Goal: Transaction & Acquisition: Purchase product/service

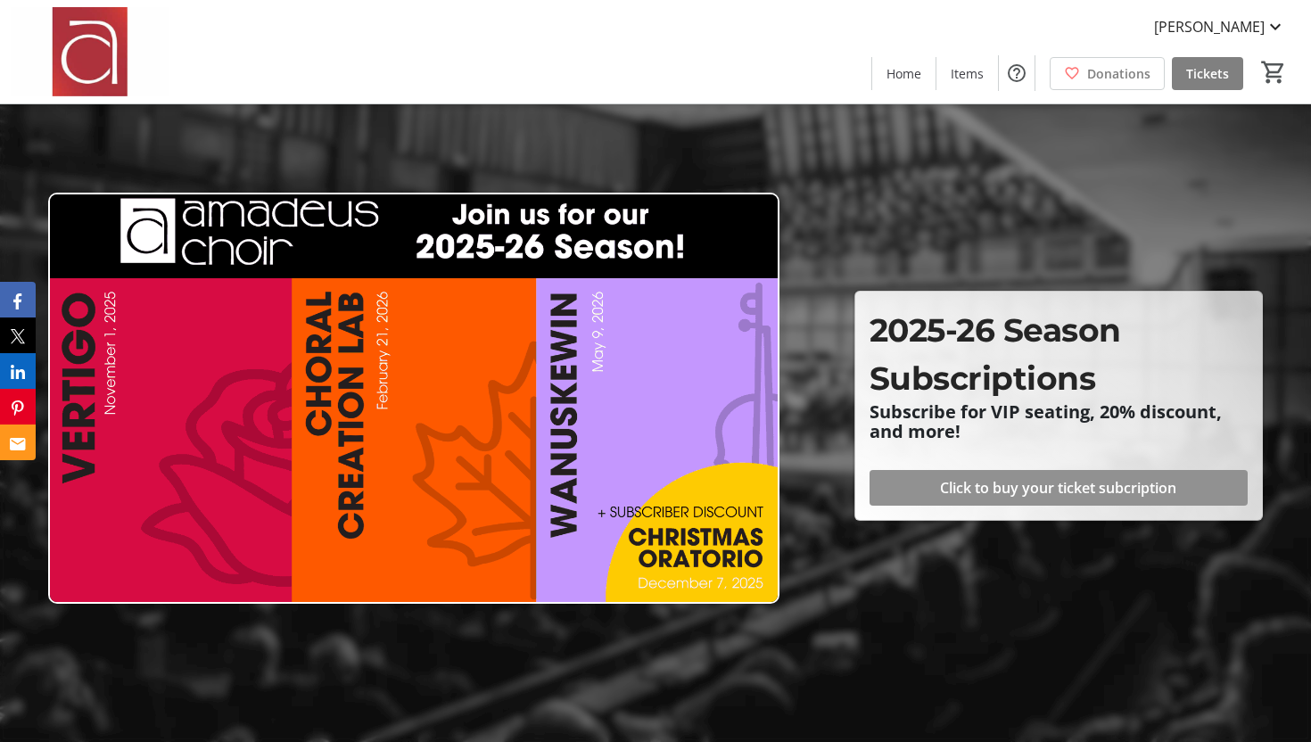
click at [979, 483] on span "Click to buy your ticket subcription" at bounding box center [1058, 487] width 236 height 21
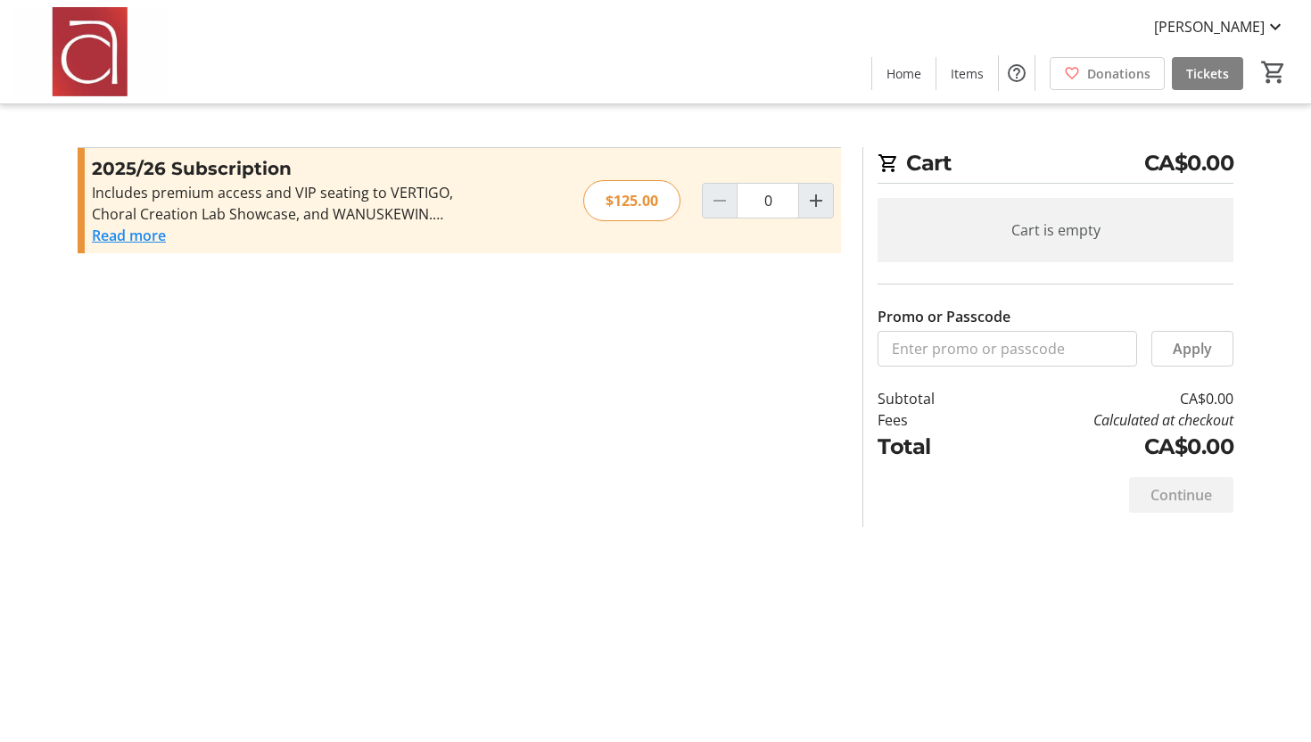
click at [139, 236] on button "Read more" at bounding box center [129, 235] width 74 height 21
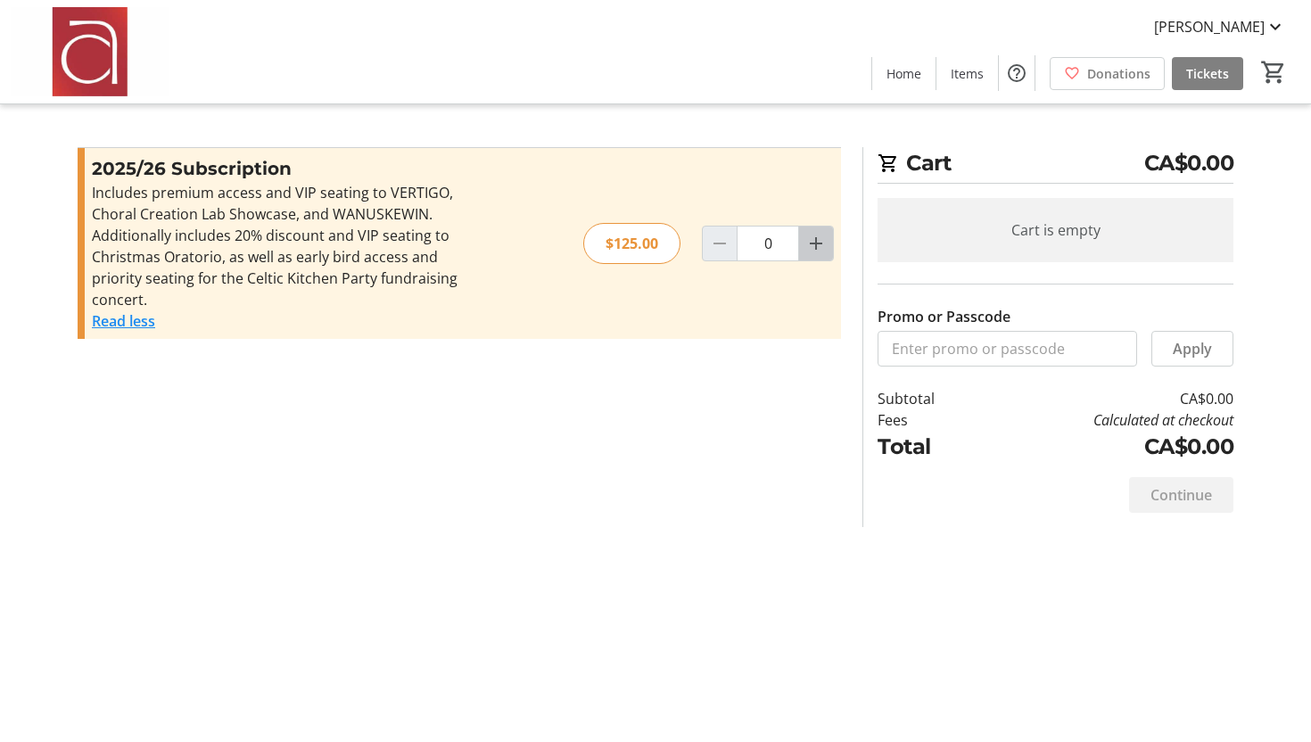
click at [810, 253] on mat-icon "Increment by one" at bounding box center [816, 243] width 21 height 21
type input "2"
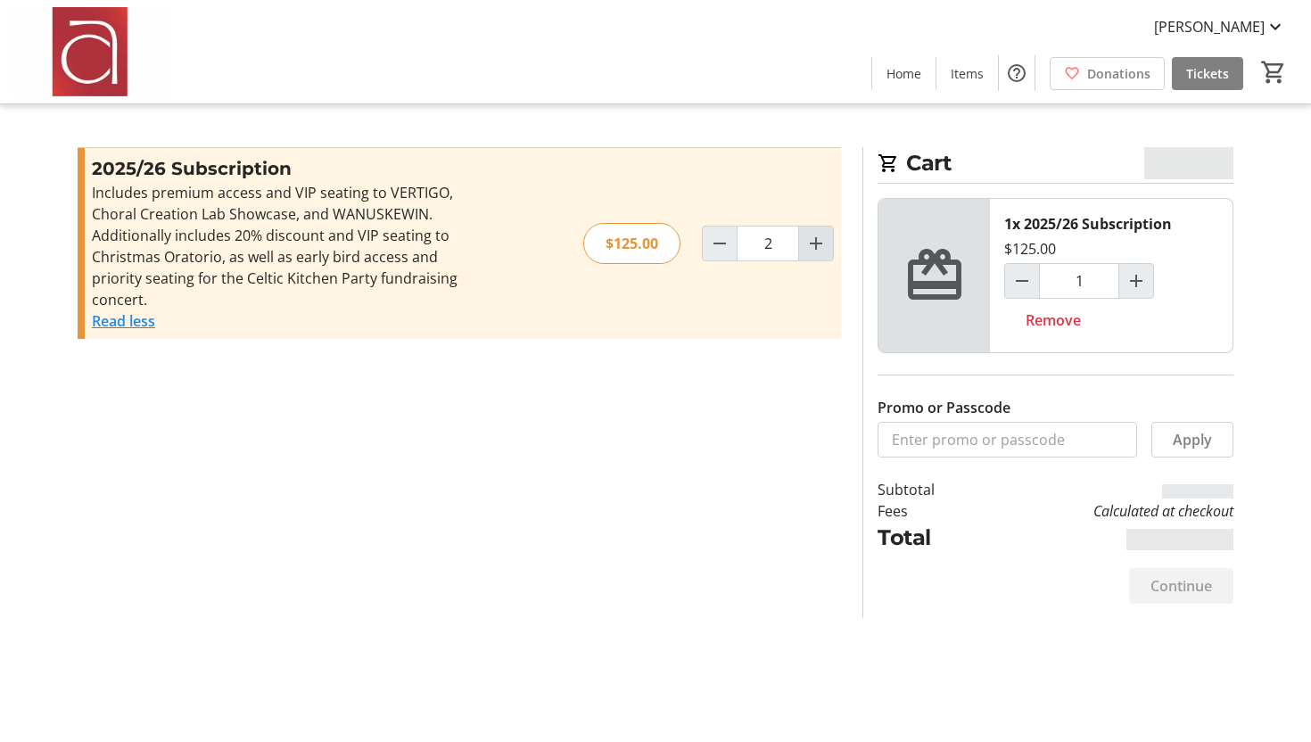
type input "2"
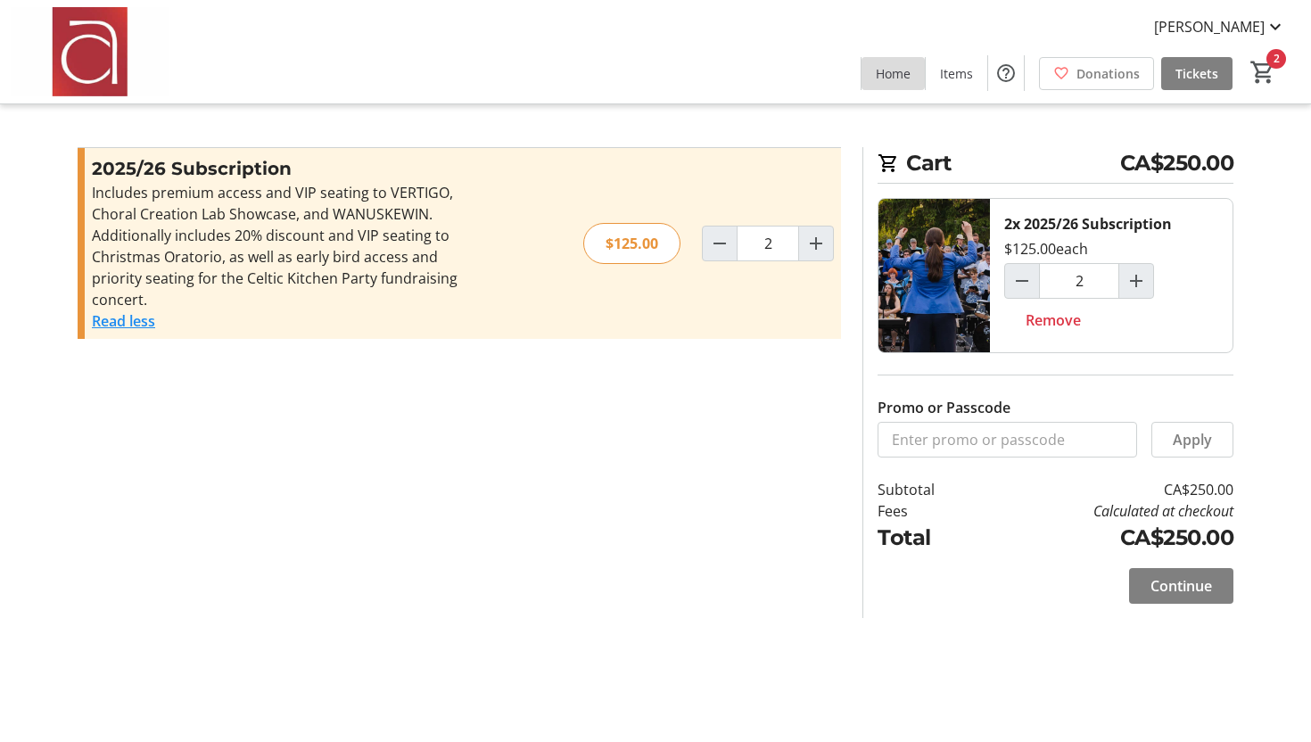
click at [900, 79] on span "Home" at bounding box center [893, 73] width 35 height 19
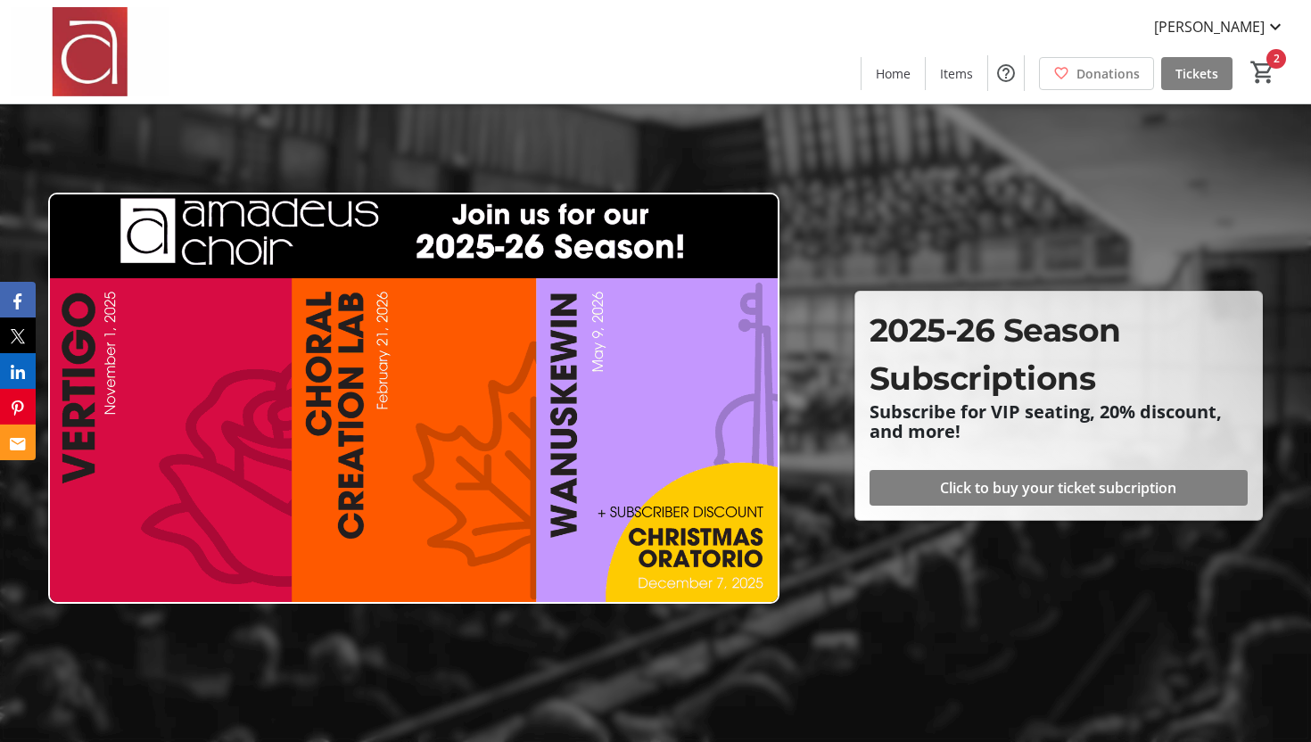
click at [196, 444] on img at bounding box center [413, 398] width 731 height 411
click at [955, 84] on span at bounding box center [957, 73] width 62 height 43
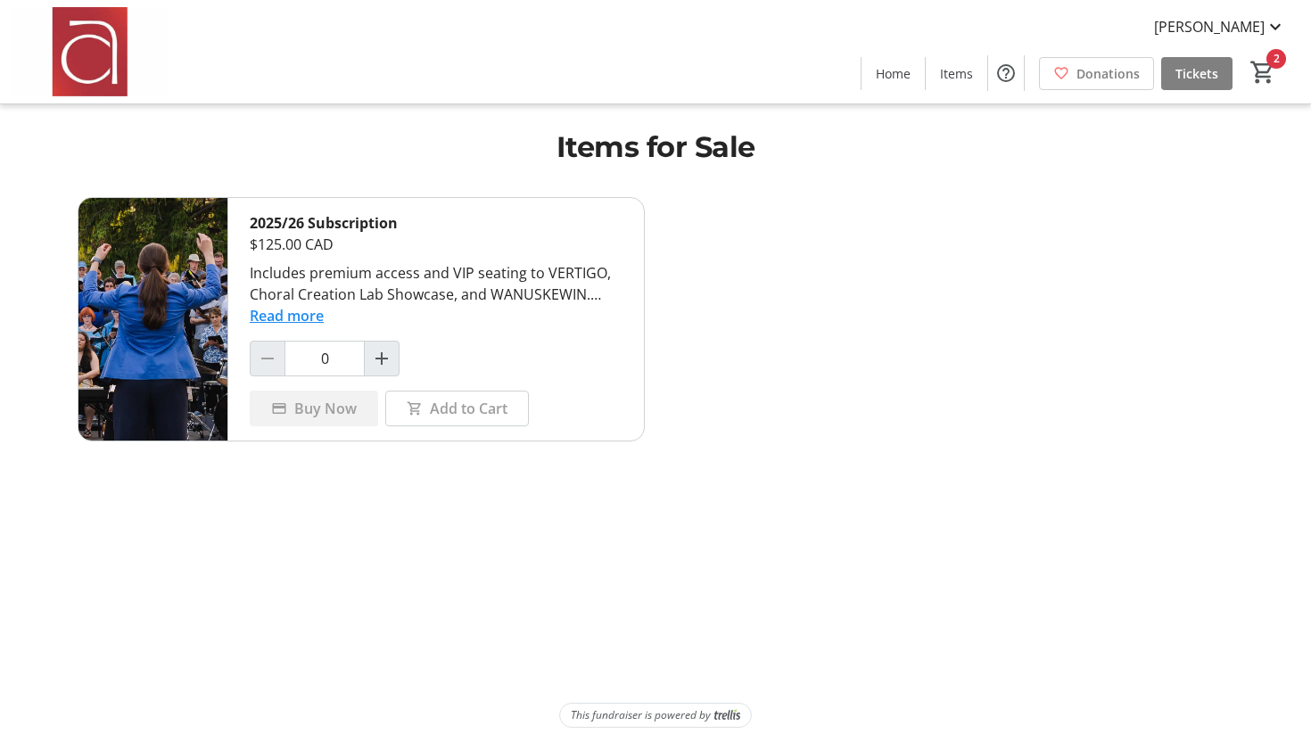
click at [312, 315] on button "Read more" at bounding box center [287, 315] width 74 height 21
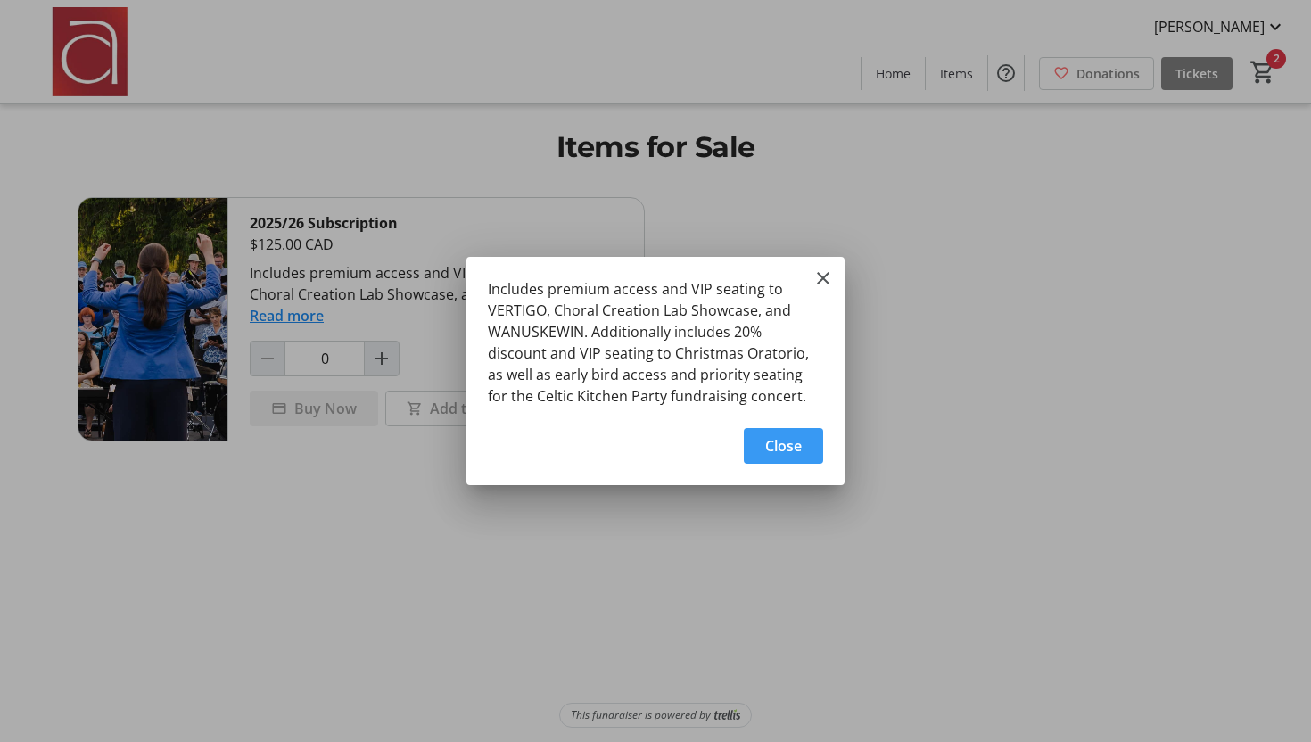
click at [780, 450] on span "Close" at bounding box center [783, 445] width 37 height 21
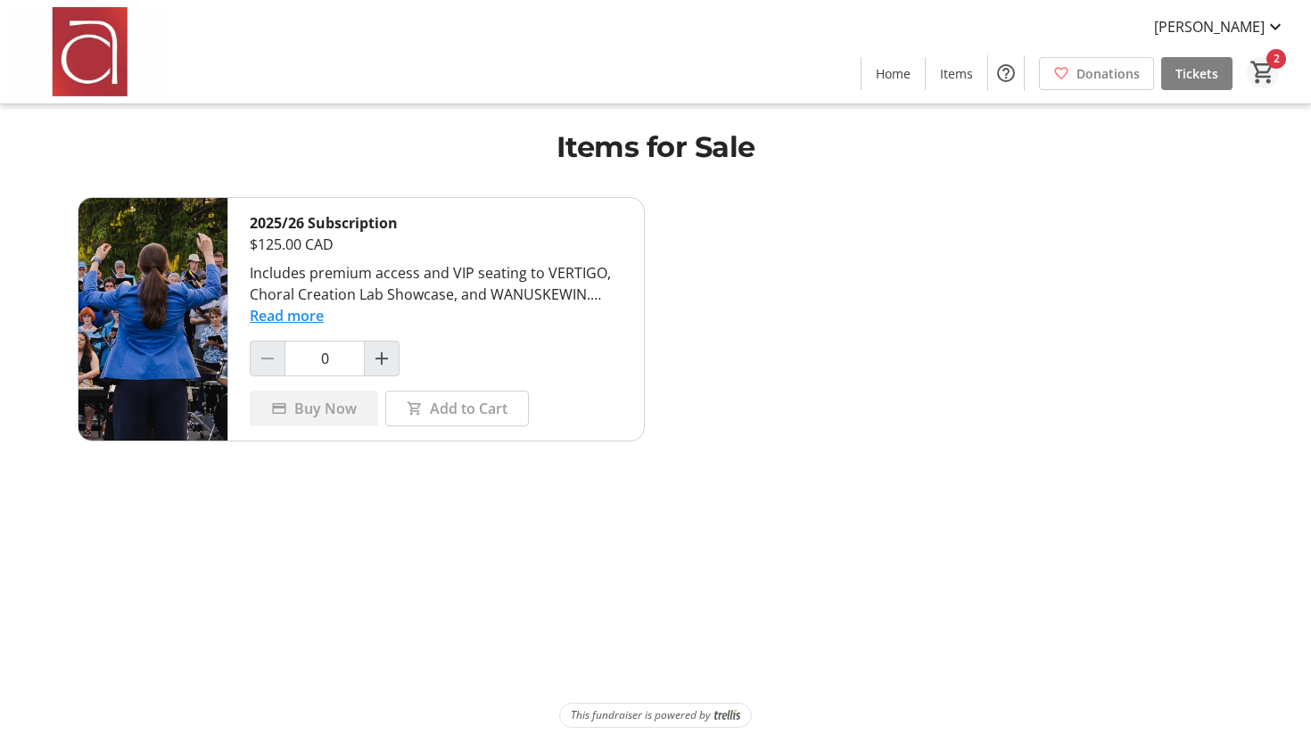
click at [1266, 71] on mat-icon "2" at bounding box center [1263, 72] width 27 height 27
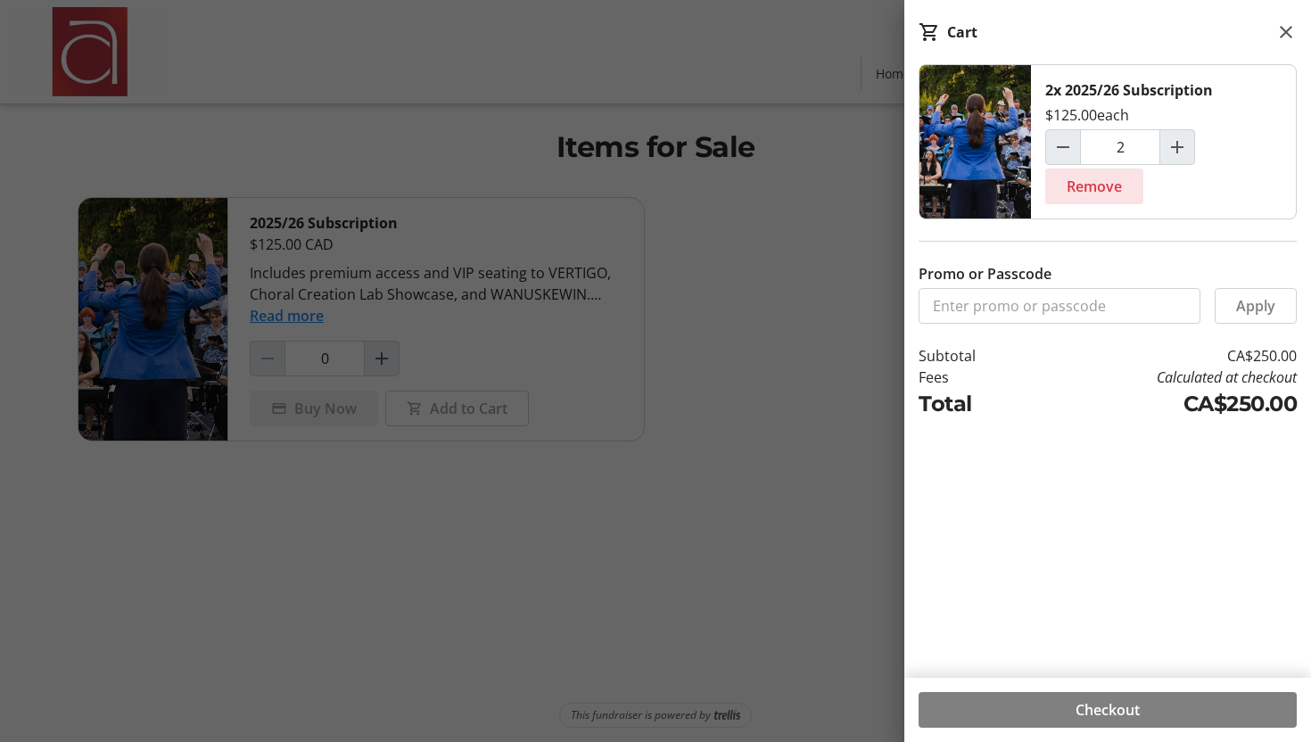
click at [1084, 186] on span "Remove" at bounding box center [1094, 186] width 55 height 21
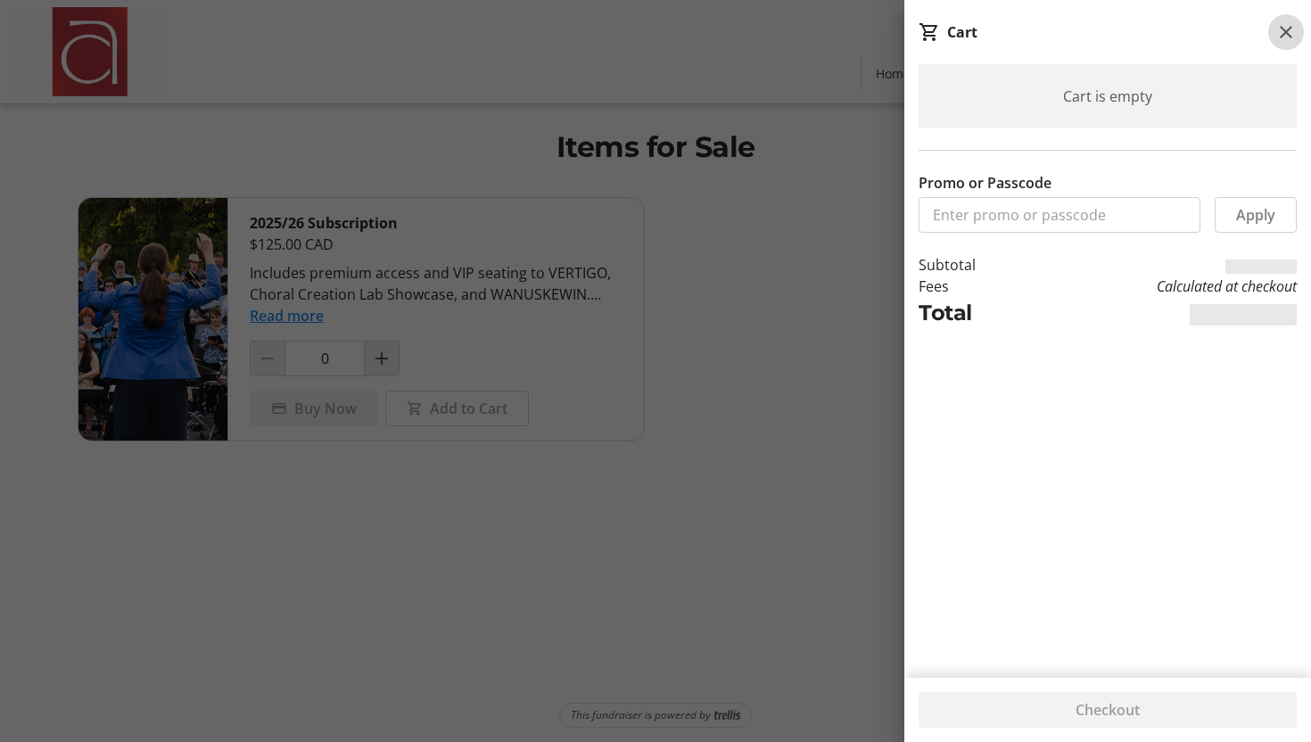
click at [1294, 36] on mat-icon at bounding box center [1286, 31] width 21 height 21
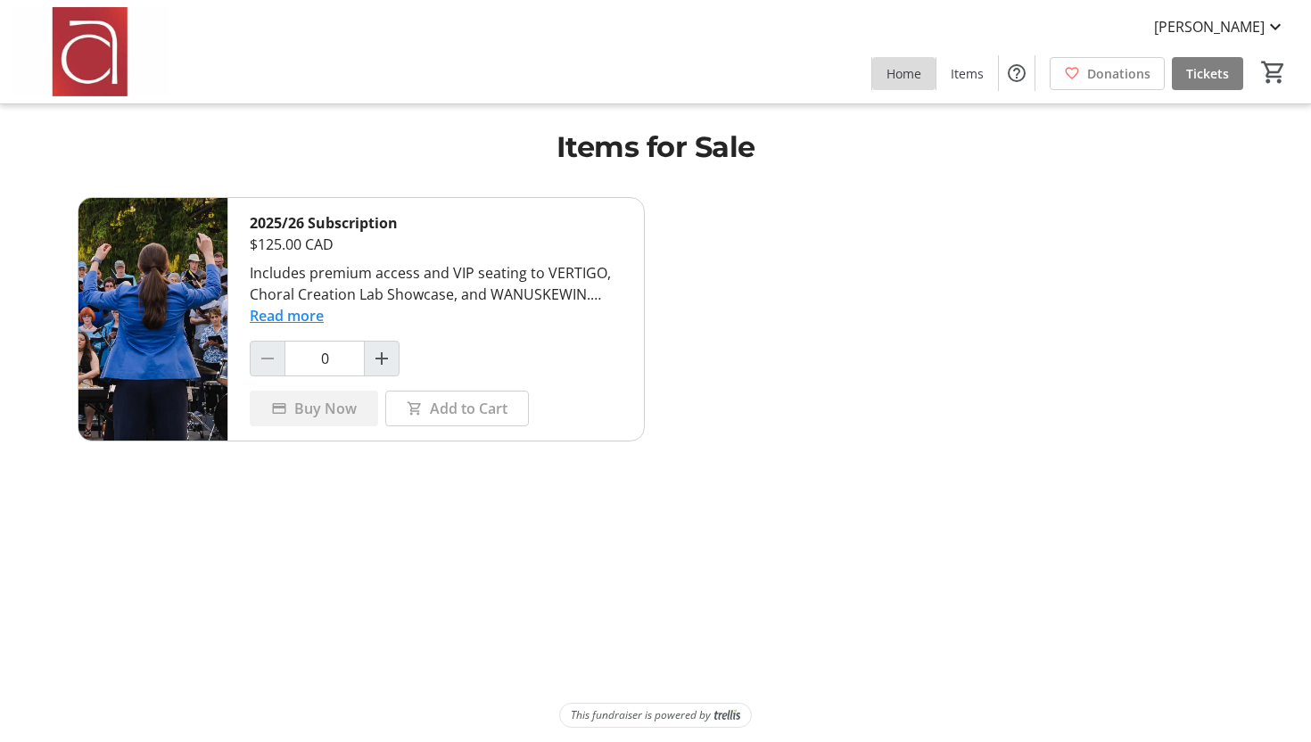
click at [919, 71] on span "Home" at bounding box center [904, 73] width 35 height 19
